Goal: Task Accomplishment & Management: Use online tool/utility

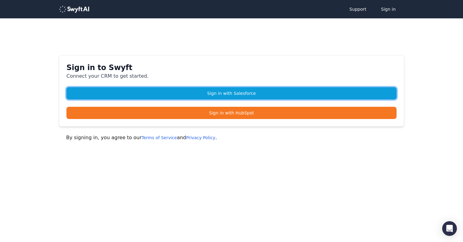
click at [226, 92] on link "Sign in with Salesforce" at bounding box center [231, 93] width 330 height 12
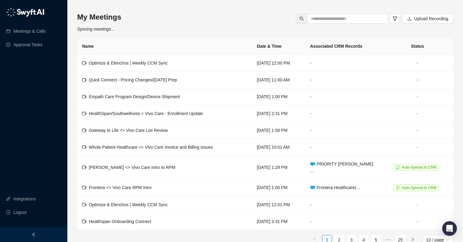
click at [218, 29] on div "My Meetings Syncing meetings... Upload Recording Name Date & Time Associated CR…" at bounding box center [265, 127] width 376 height 245
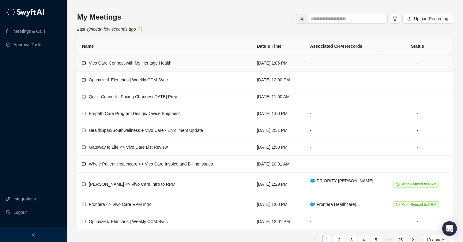
click at [136, 61] on span "Vivo Care Connect with My Heritage Health" at bounding box center [130, 63] width 83 height 5
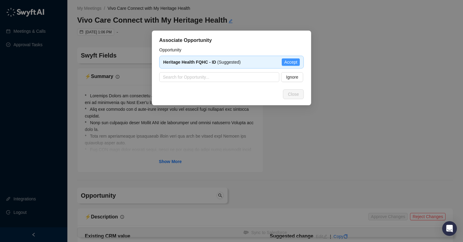
click at [288, 61] on span "Accept" at bounding box center [290, 62] width 13 height 7
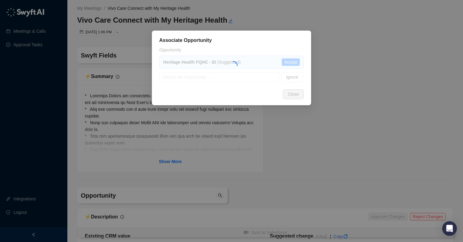
type textarea "**********"
type input "**********"
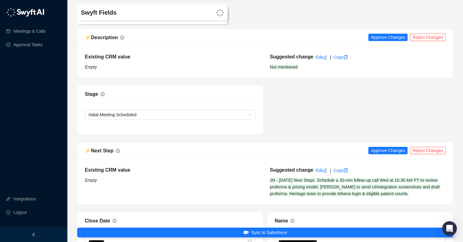
scroll to position [185, 0]
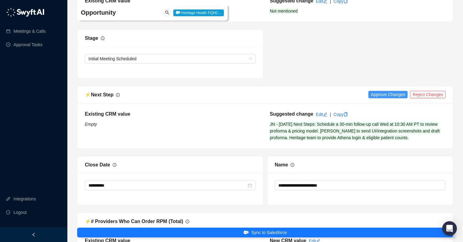
click at [392, 92] on span "Approve Changes" at bounding box center [388, 94] width 34 height 7
click at [265, 184] on div "**********" at bounding box center [360, 180] width 190 height 49
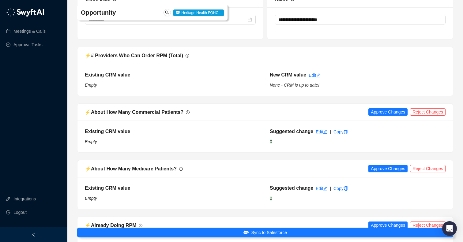
scroll to position [497, 0]
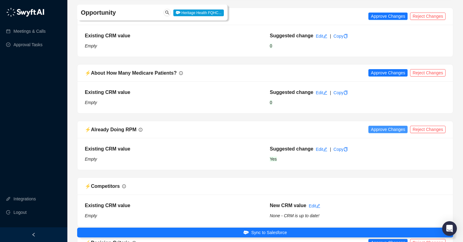
click at [371, 131] on span "Approve Changes" at bounding box center [388, 129] width 34 height 7
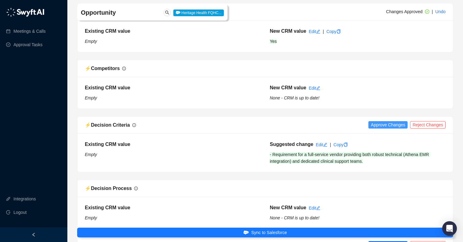
click at [377, 123] on span "Approve Changes" at bounding box center [388, 124] width 34 height 7
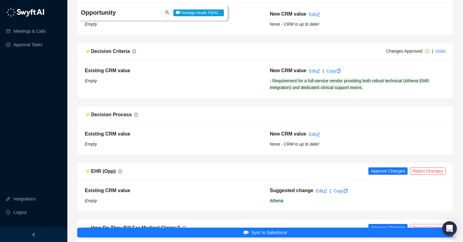
scroll to position [741, 0]
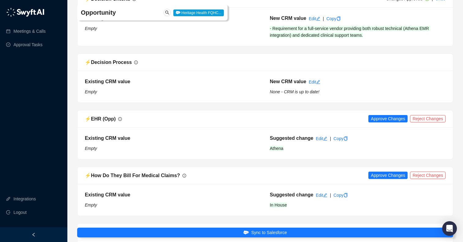
click at [386, 115] on div "⚡️ EHR (Opp) Approve Changes Reject Changes" at bounding box center [264, 118] width 375 height 17
click at [383, 118] on span "Approve Changes" at bounding box center [388, 118] width 34 height 7
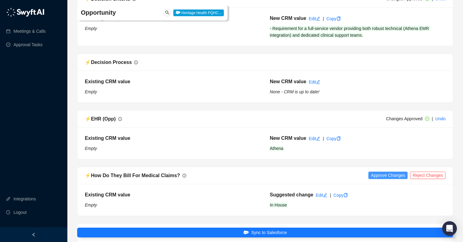
click at [378, 177] on span "Approve Changes" at bounding box center [388, 175] width 34 height 7
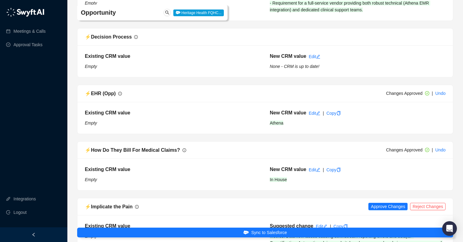
scroll to position [839, 0]
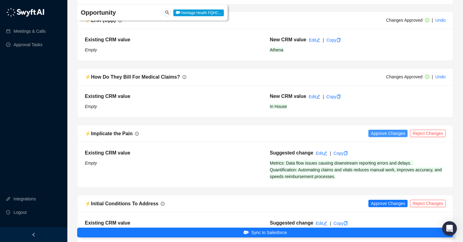
click at [373, 135] on span "Approve Changes" at bounding box center [388, 133] width 34 height 7
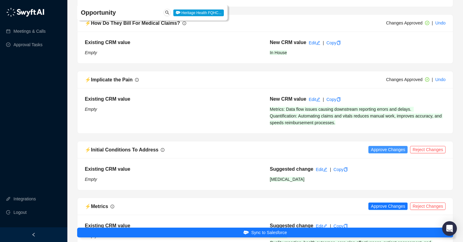
click at [382, 147] on span "Approve Changes" at bounding box center [388, 149] width 34 height 7
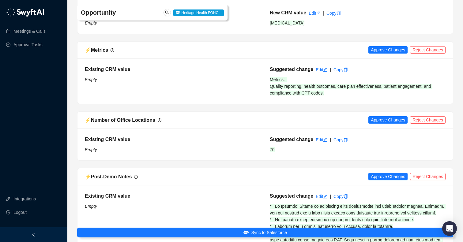
scroll to position [1122, 0]
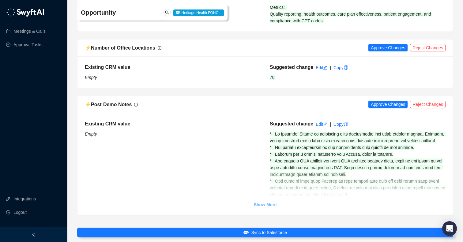
click at [267, 204] on strong "Show More" at bounding box center [265, 204] width 23 height 5
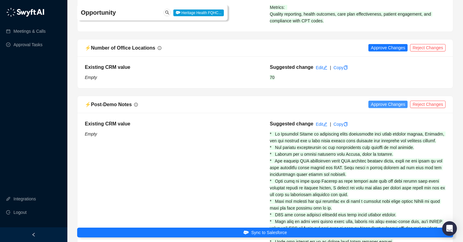
click at [379, 104] on span "Approve Changes" at bounding box center [388, 104] width 34 height 7
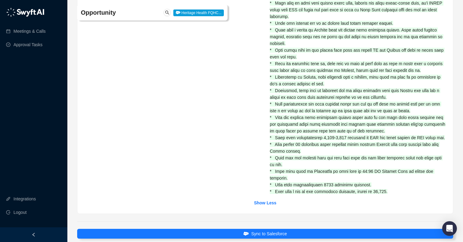
scroll to position [1378, 0]
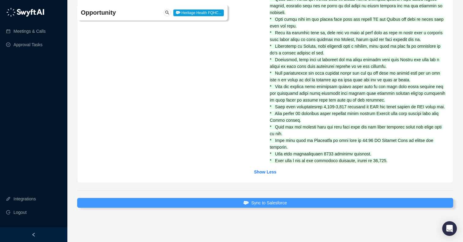
click at [258, 200] on span "Sync to Salesforce" at bounding box center [269, 203] width 36 height 7
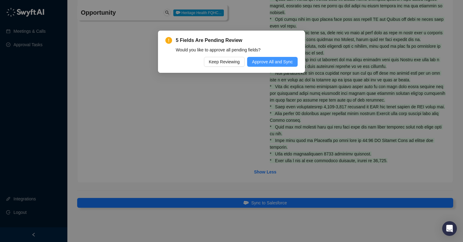
click at [276, 60] on span "Approve All and Sync" at bounding box center [272, 61] width 41 height 7
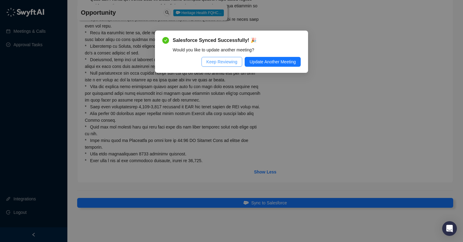
click at [218, 66] on button "Keep Reviewing" at bounding box center [221, 62] width 41 height 10
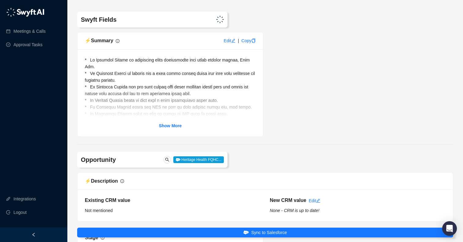
scroll to position [0, 0]
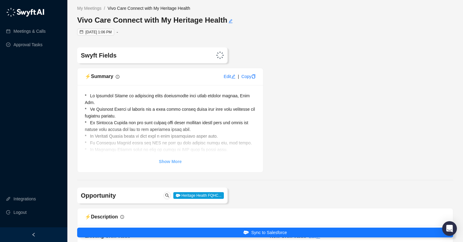
click at [167, 162] on strong "Show More" at bounding box center [170, 161] width 23 height 5
